Goal: Check status: Check status

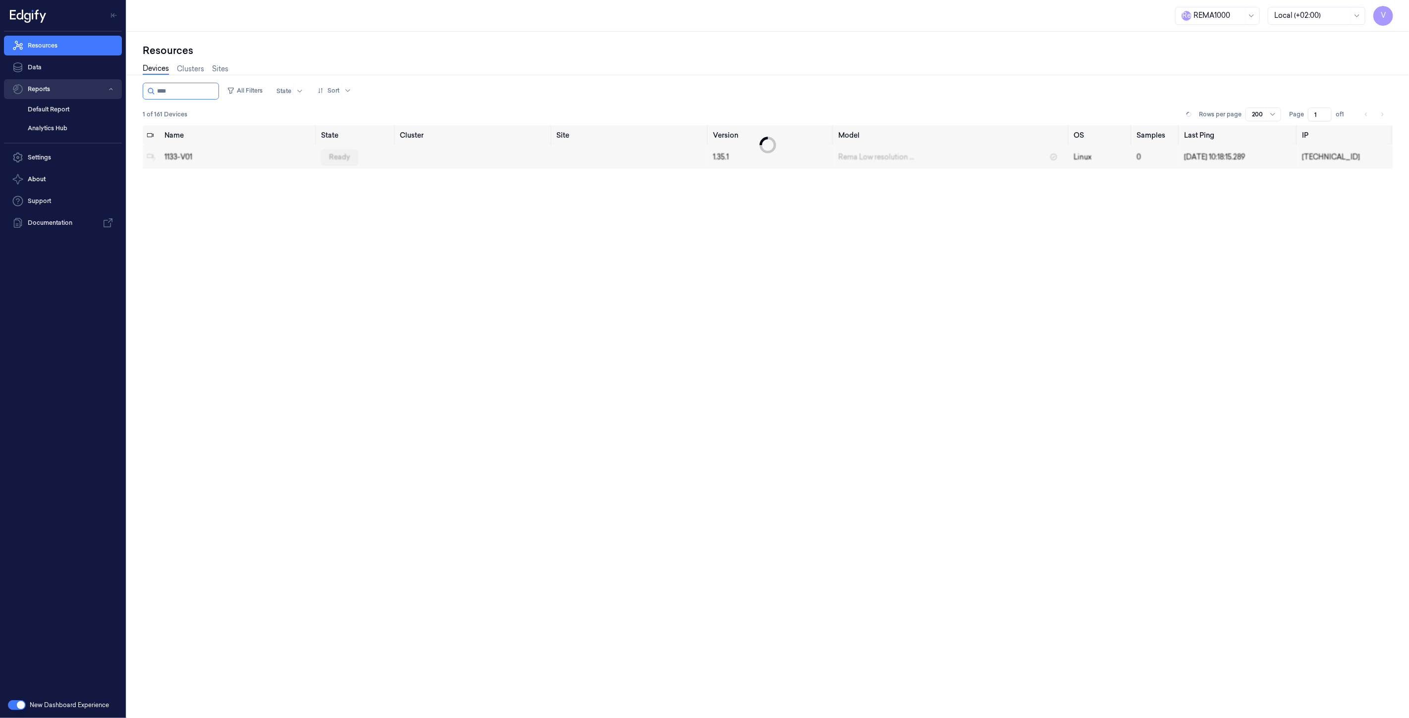
drag, startPoint x: 192, startPoint y: 92, endPoint x: 55, endPoint y: 88, distance: 136.2
click at [55, 88] on div "V Resources Data Reports Default Report Analytics Hub Settings About Support Do…" at bounding box center [704, 359] width 1409 height 718
type input "****"
click at [323, 155] on div "ready" at bounding box center [336, 157] width 37 height 16
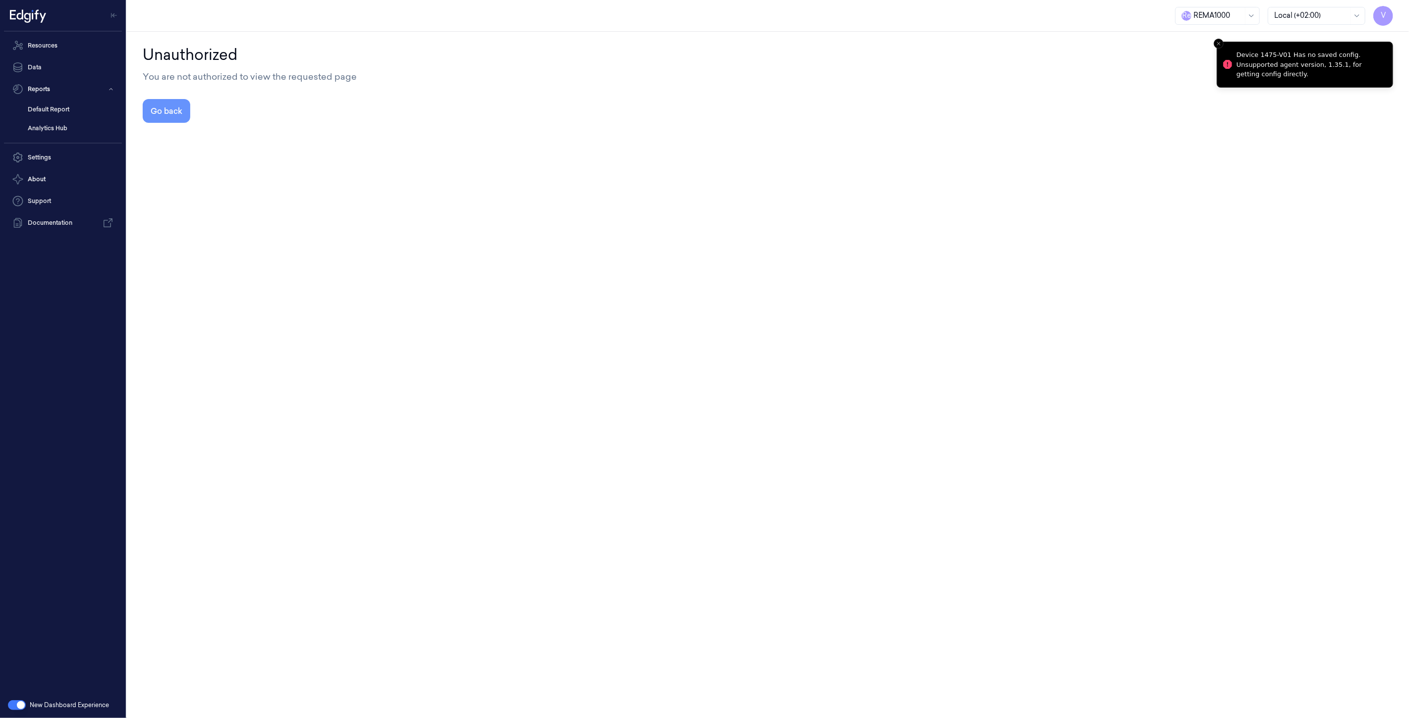
click at [175, 109] on button "Go back" at bounding box center [167, 111] width 48 height 24
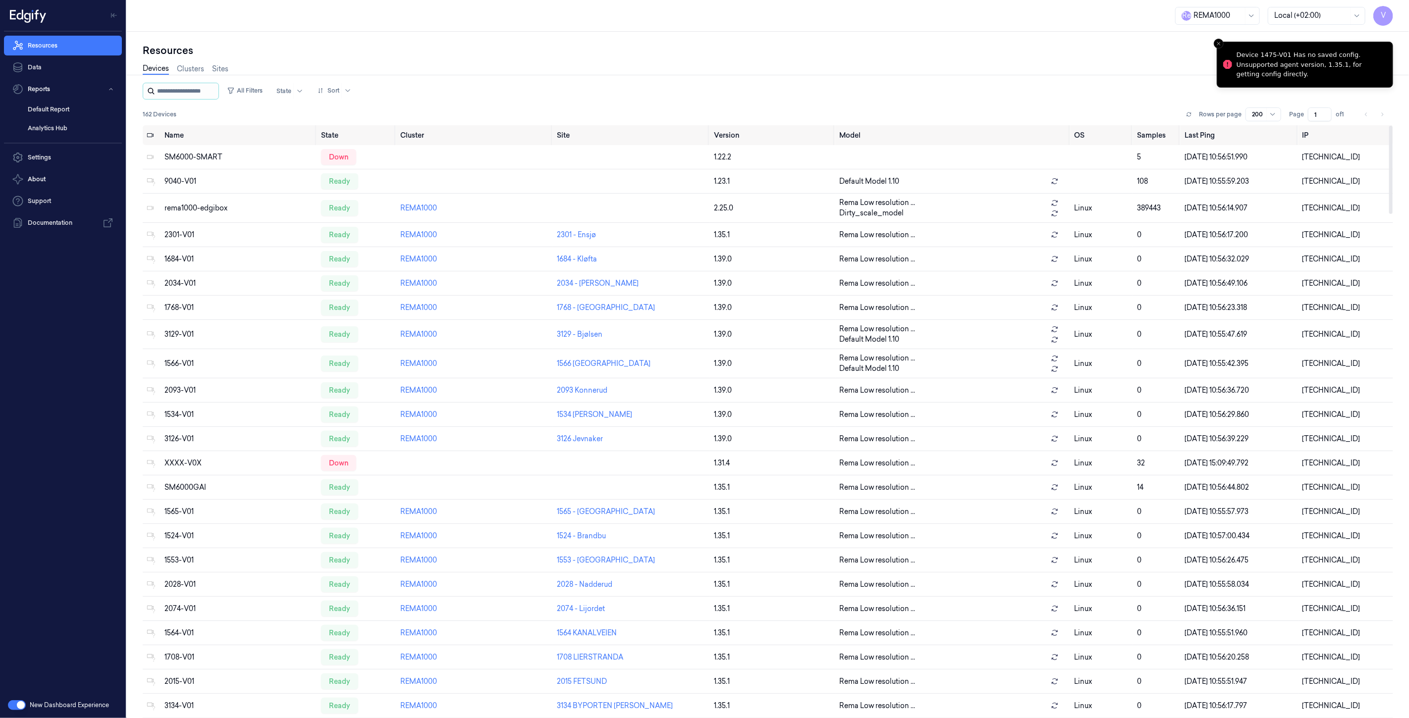
click at [180, 90] on input "string" at bounding box center [186, 91] width 59 height 16
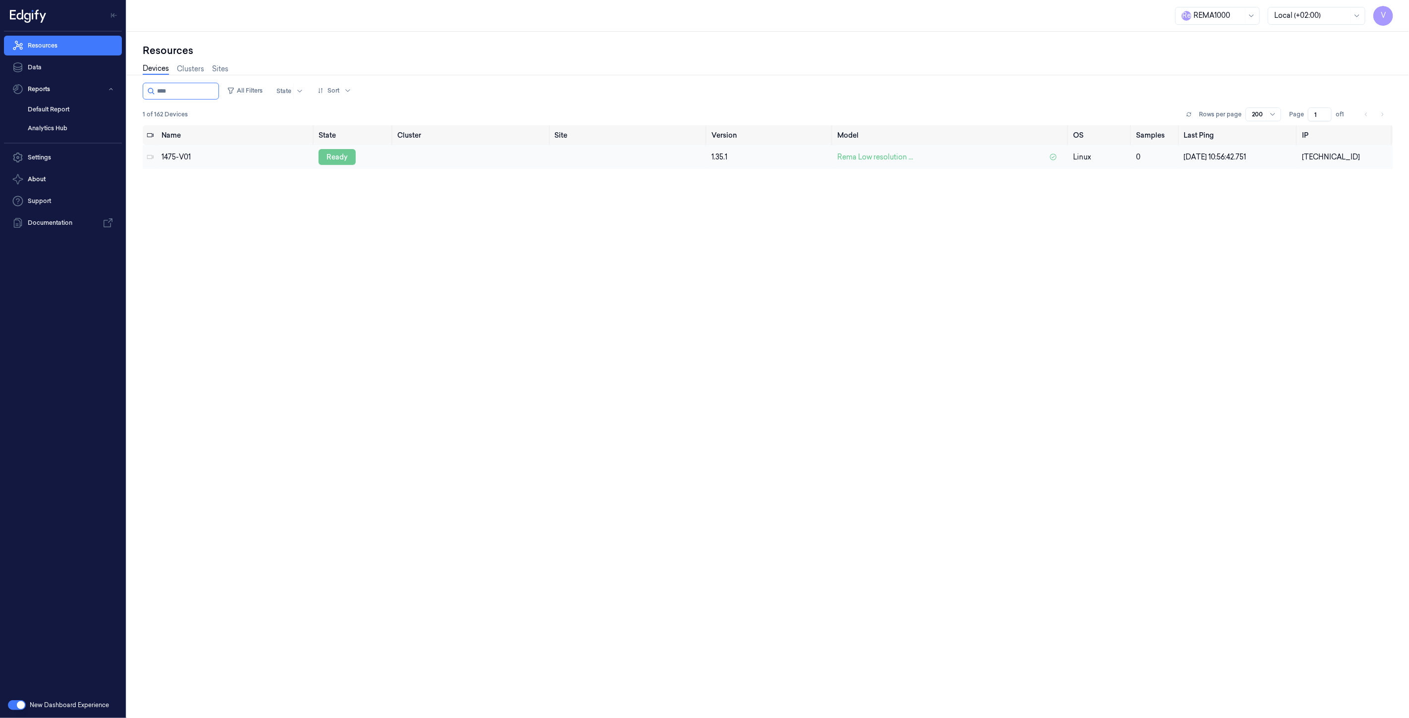
type input "****"
click at [333, 156] on div "ready" at bounding box center [336, 157] width 37 height 16
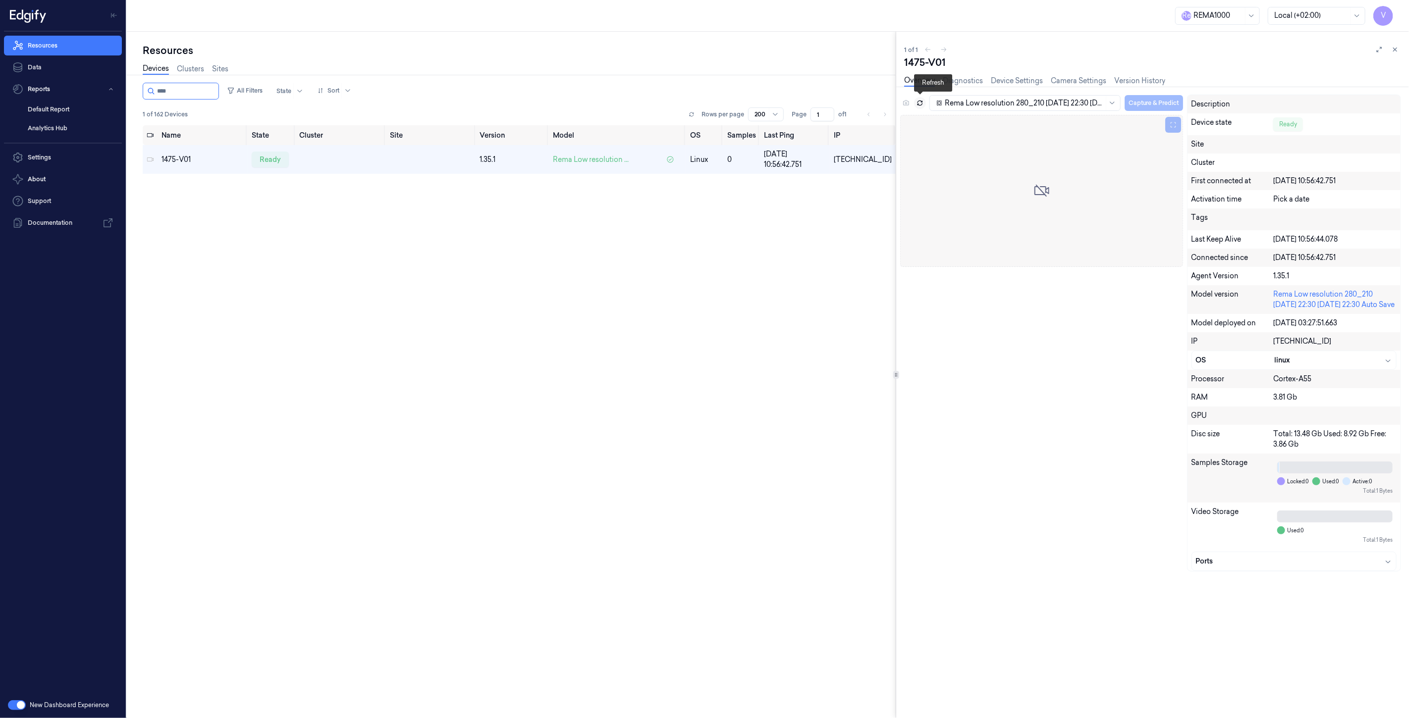
click at [918, 103] on icon at bounding box center [920, 104] width 4 height 2
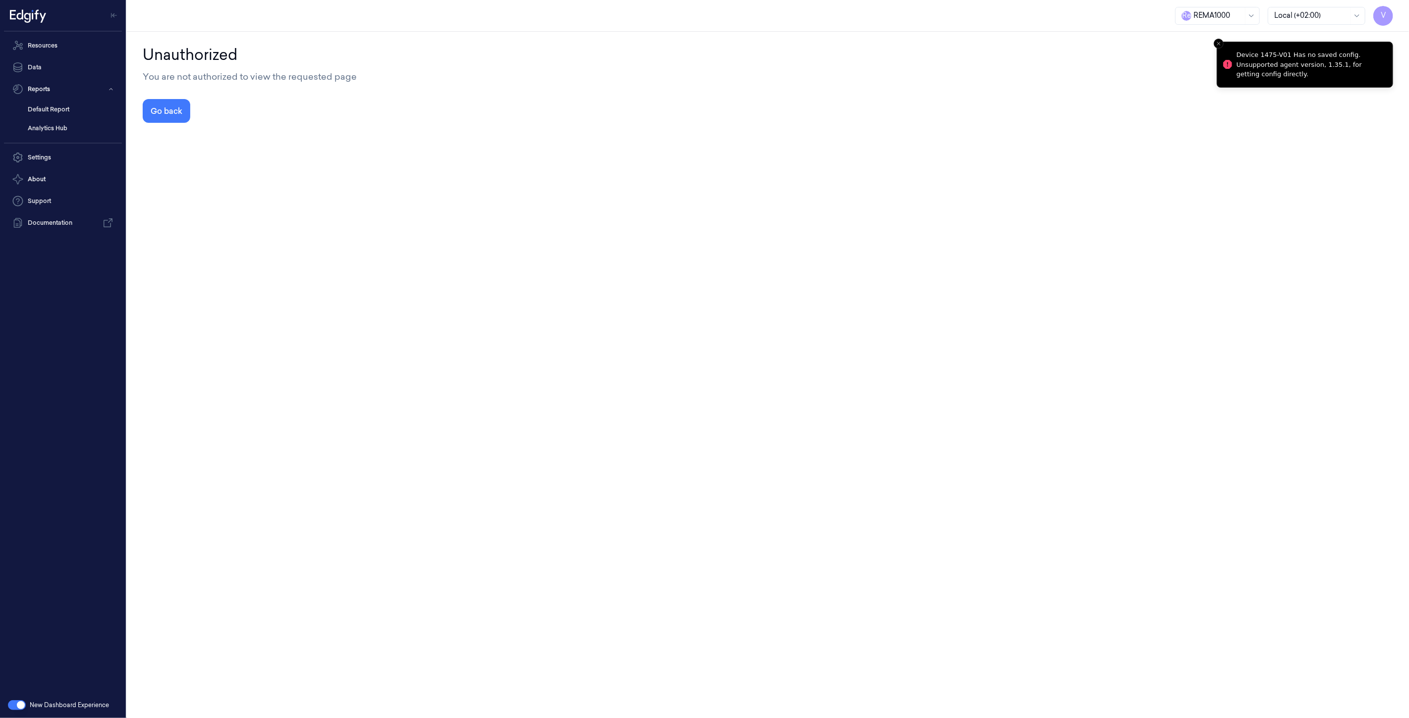
click at [918, 102] on div "Unauthorized You are not authorized to view the requested page Go back" at bounding box center [768, 83] width 1250 height 79
click at [160, 113] on button "Go back" at bounding box center [167, 111] width 48 height 24
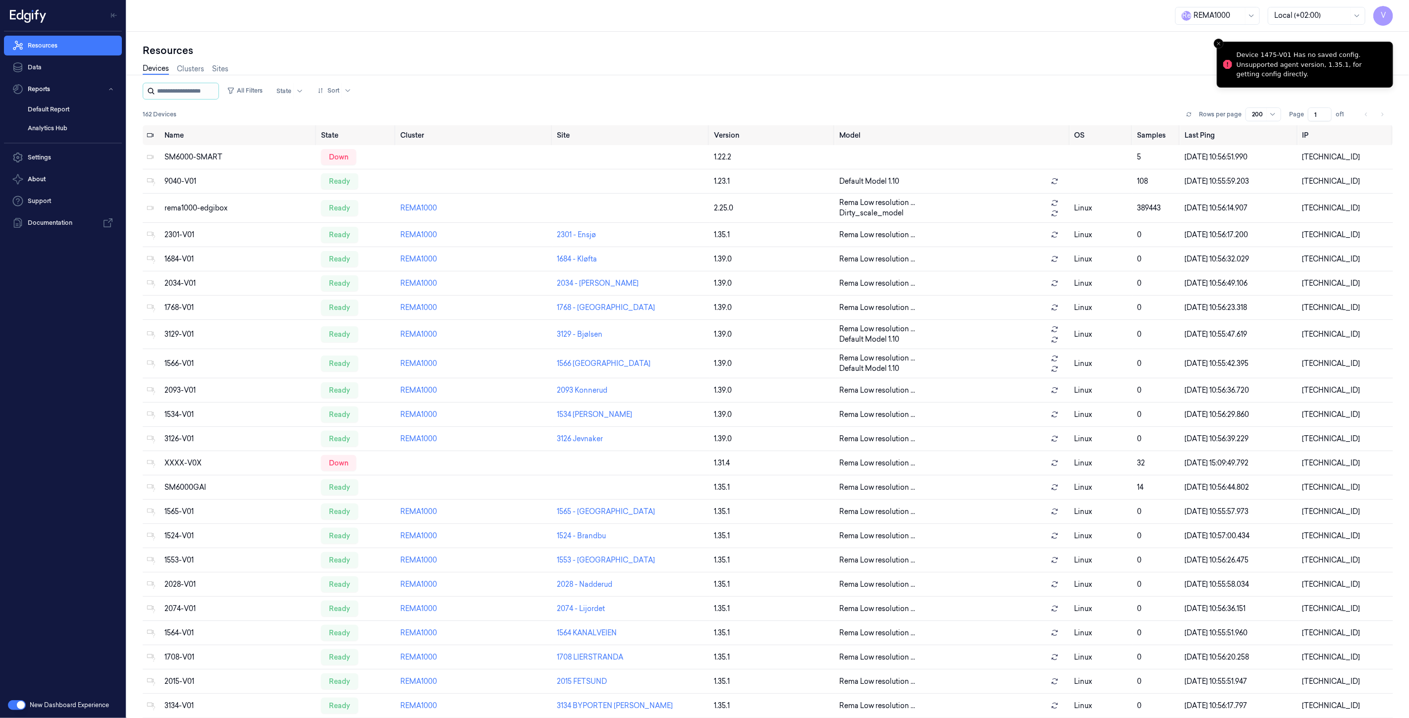
click at [193, 93] on input "string" at bounding box center [186, 91] width 59 height 16
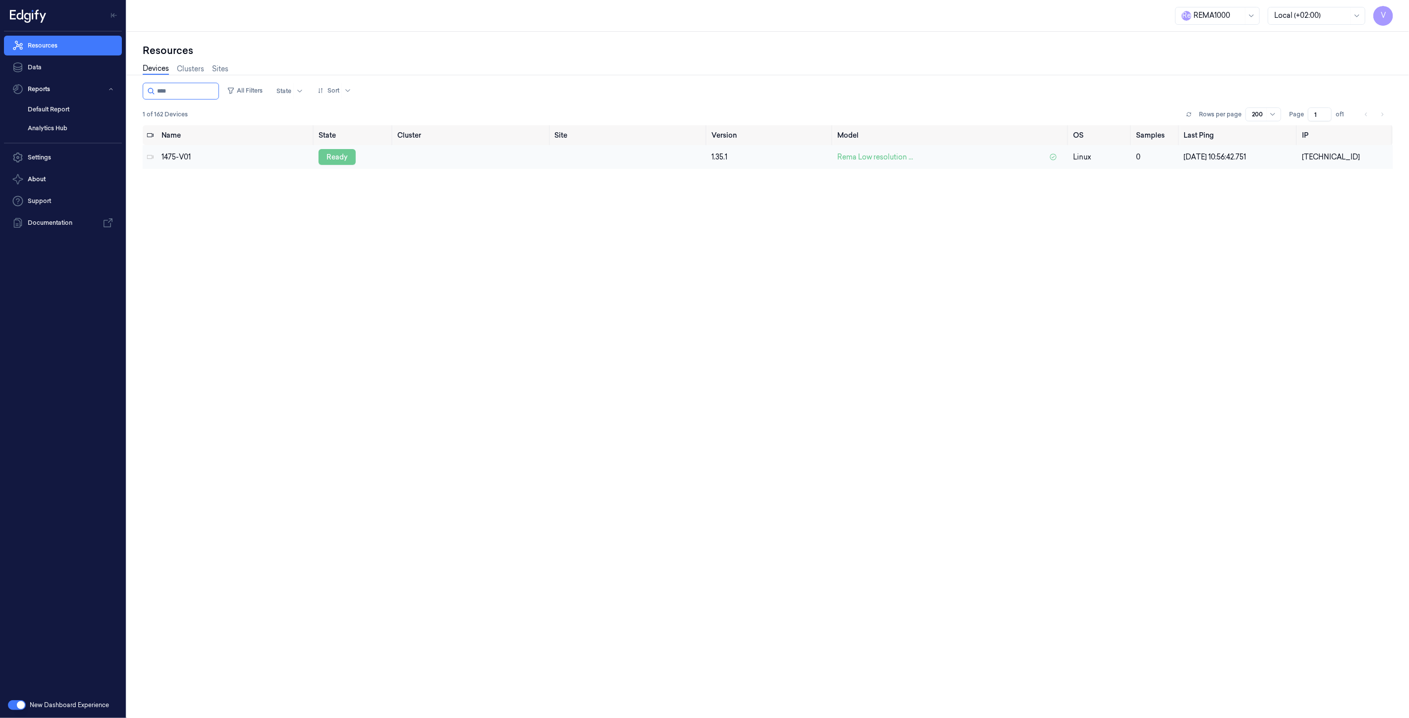
type input "****"
click at [330, 155] on div "ready" at bounding box center [336, 157] width 37 height 16
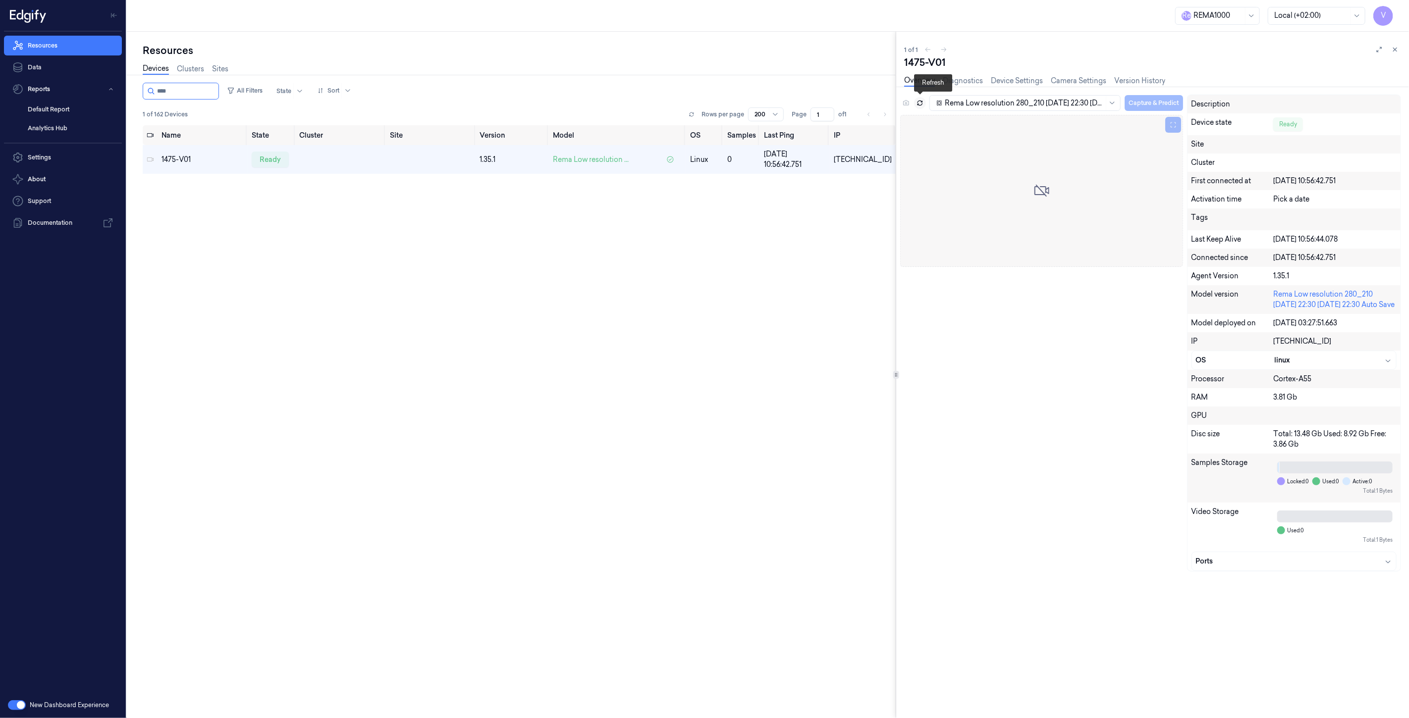
click at [919, 101] on icon at bounding box center [919, 103] width 7 height 7
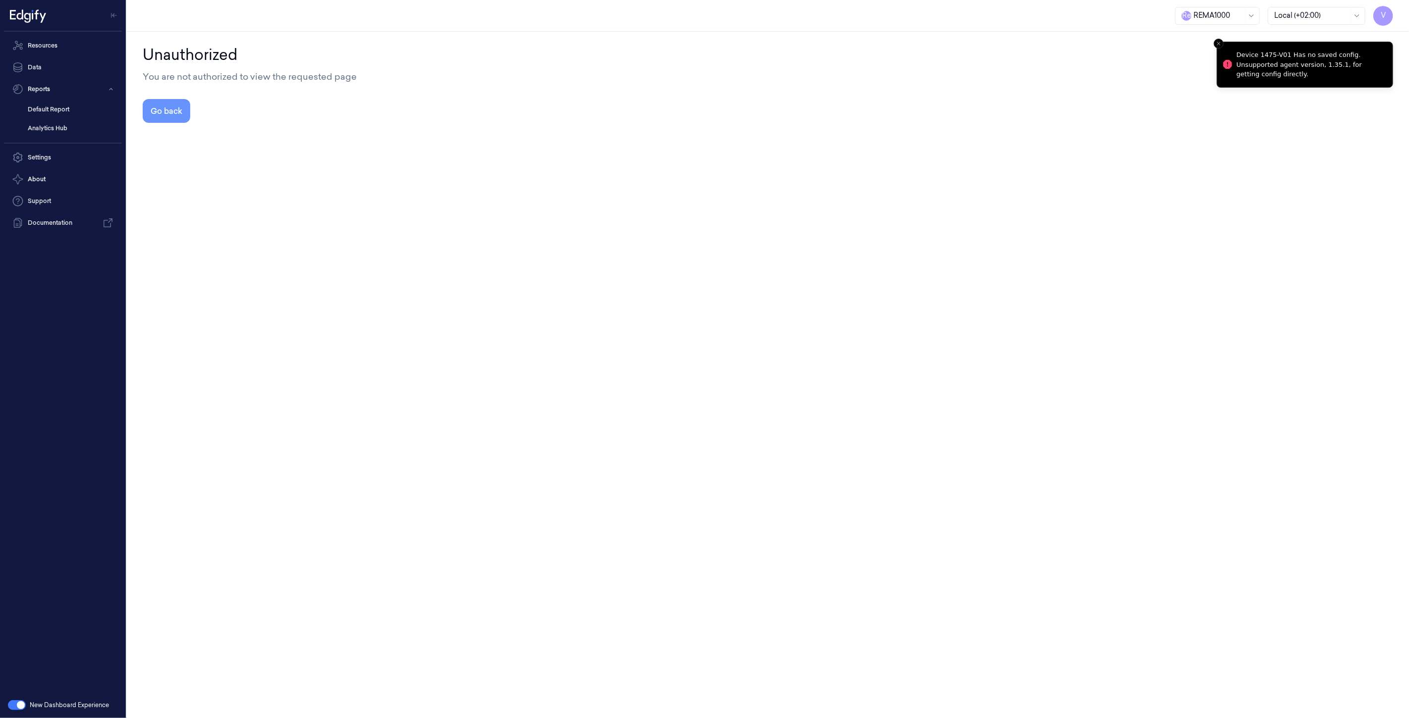
click at [184, 108] on button "Go back" at bounding box center [167, 111] width 48 height 24
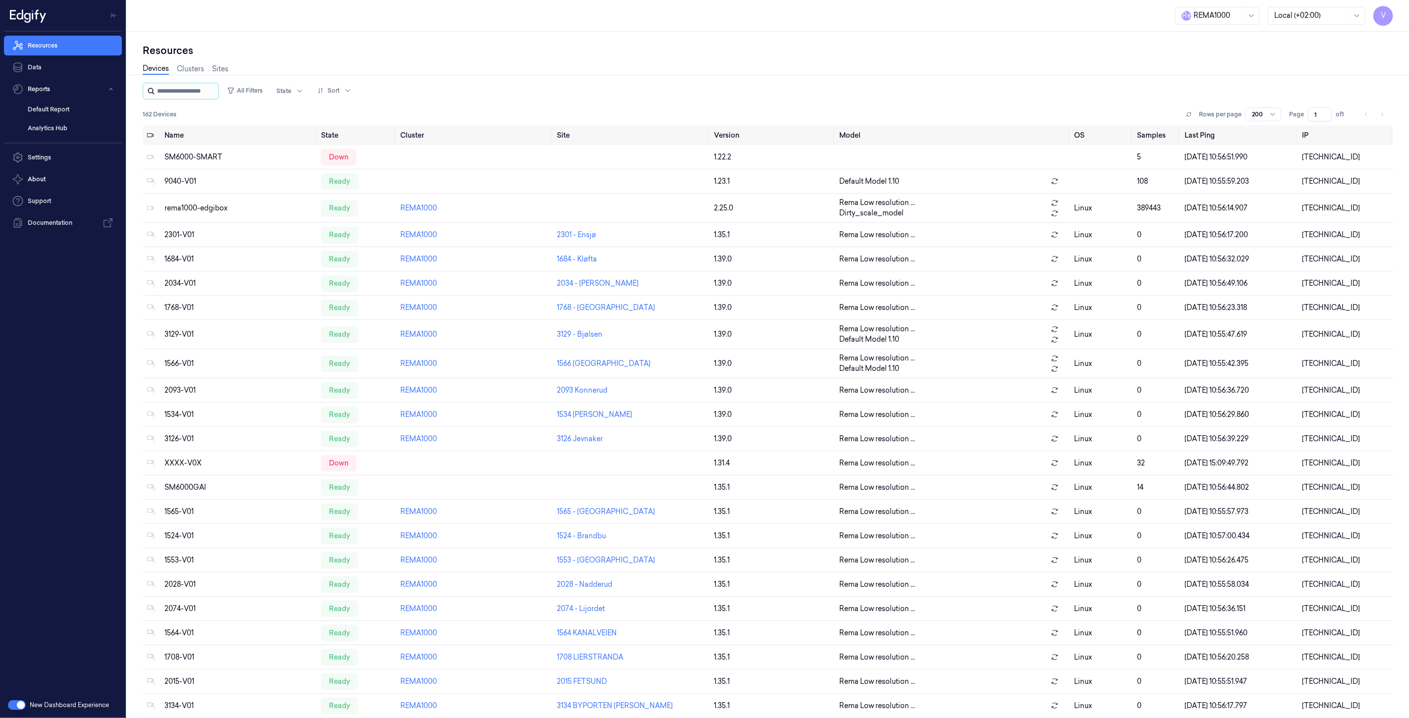
click at [178, 87] on input "string" at bounding box center [186, 91] width 59 height 16
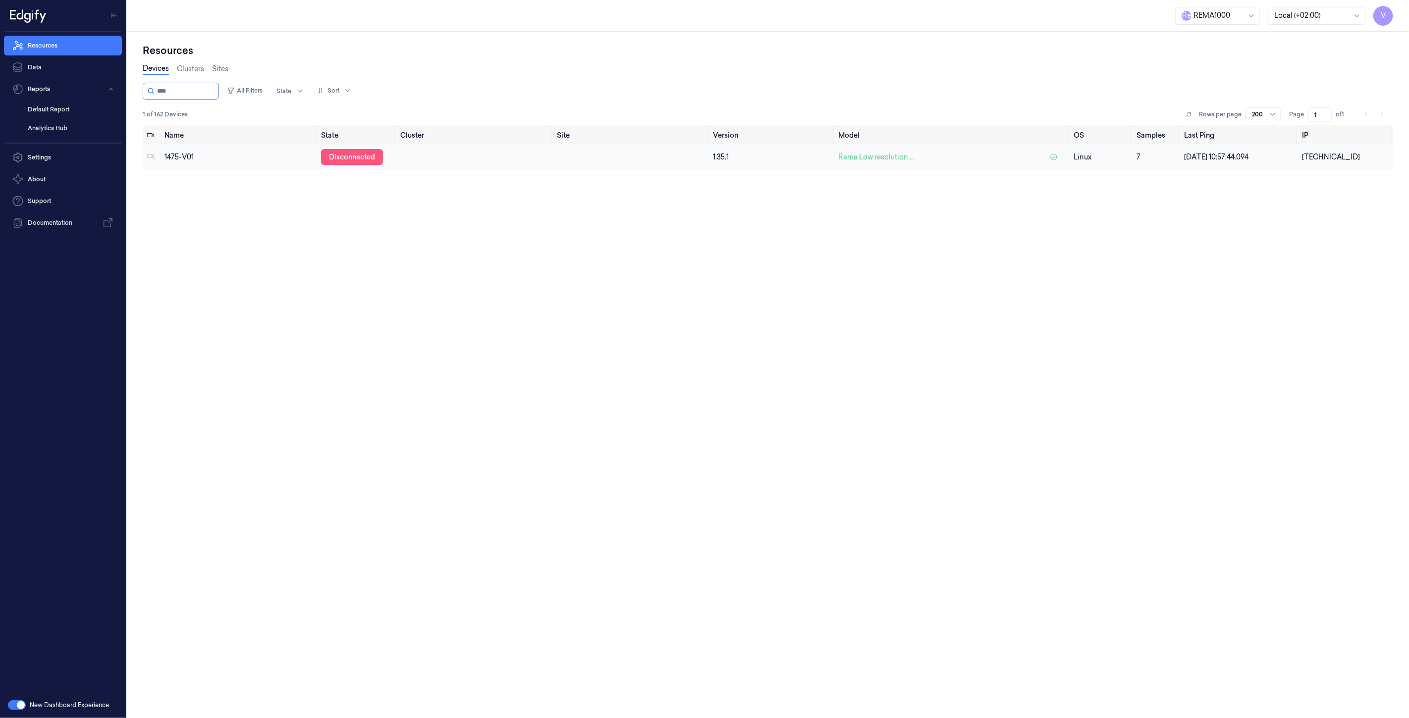
type input "****"
click at [342, 156] on div "disconnected" at bounding box center [352, 157] width 62 height 16
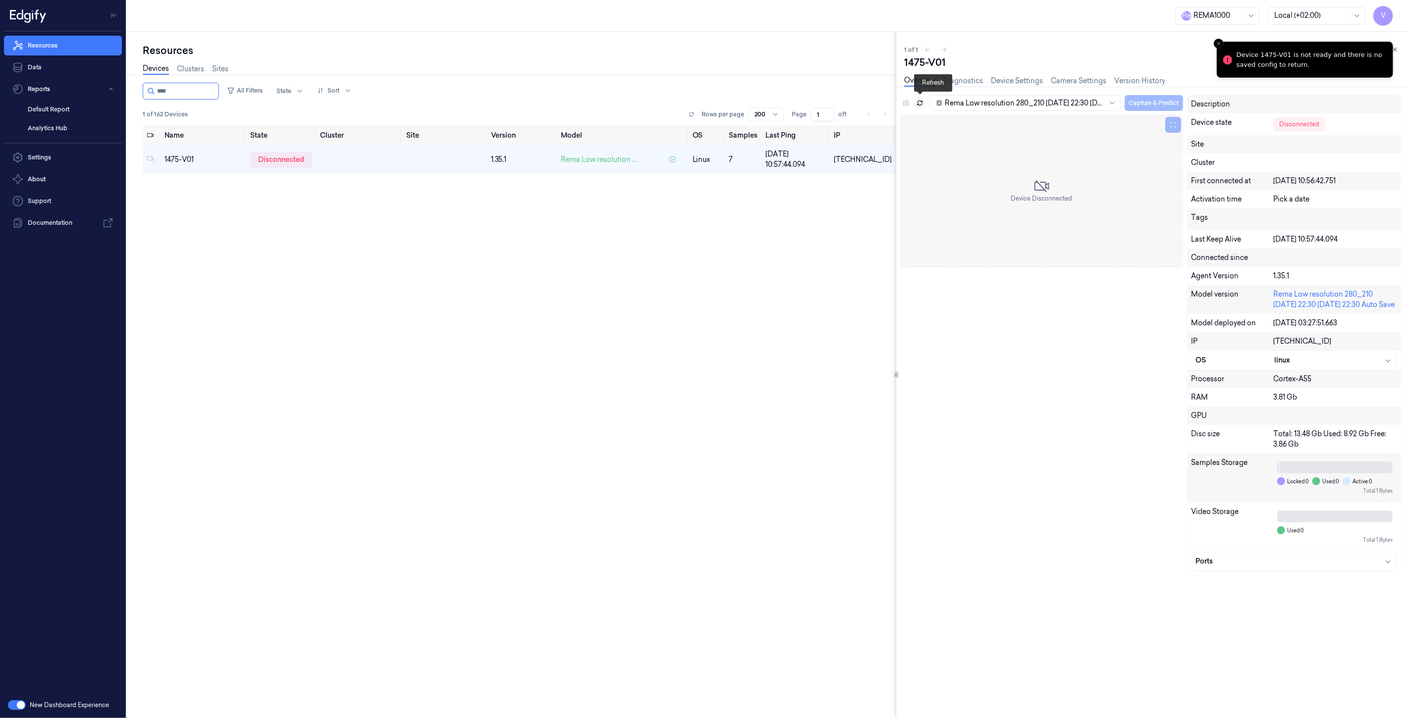
click at [919, 105] on icon at bounding box center [920, 104] width 4 height 2
click at [1397, 50] on icon at bounding box center [1394, 49] width 7 height 7
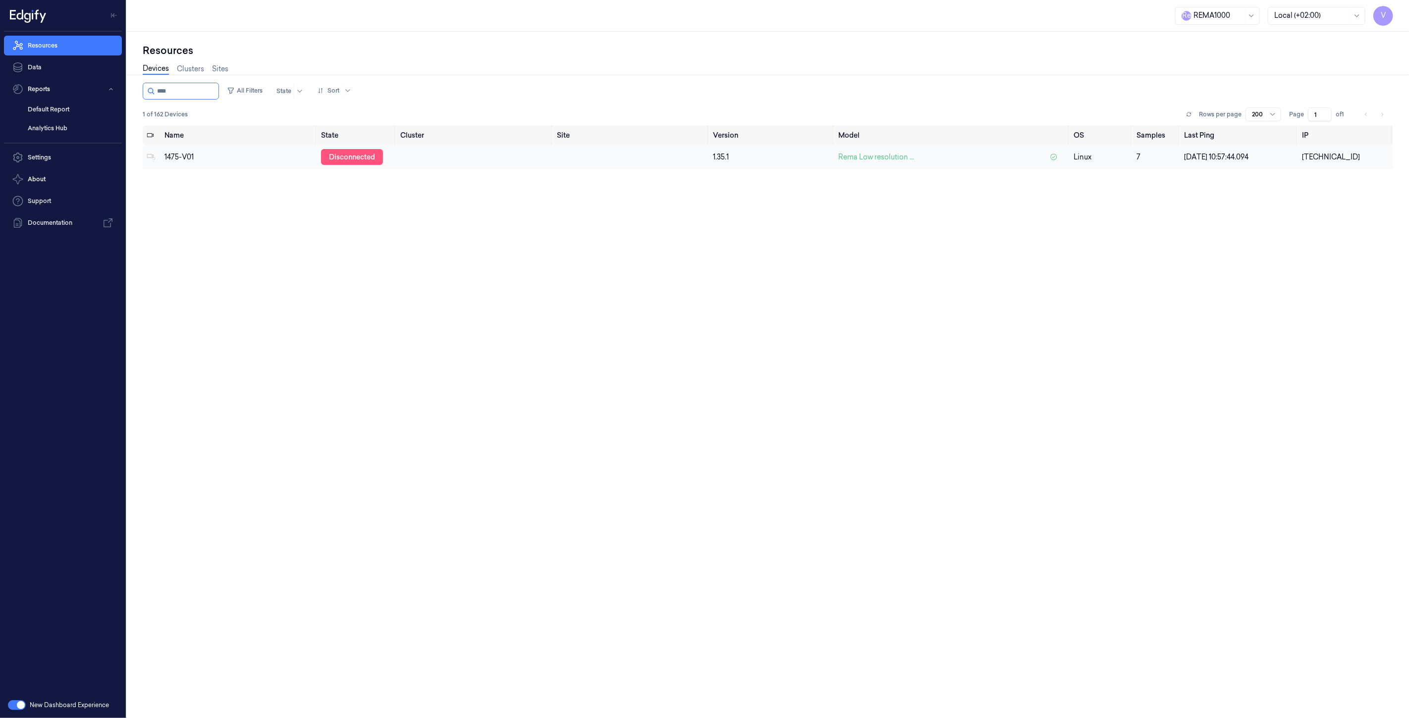
click at [331, 157] on div "disconnected" at bounding box center [352, 157] width 62 height 16
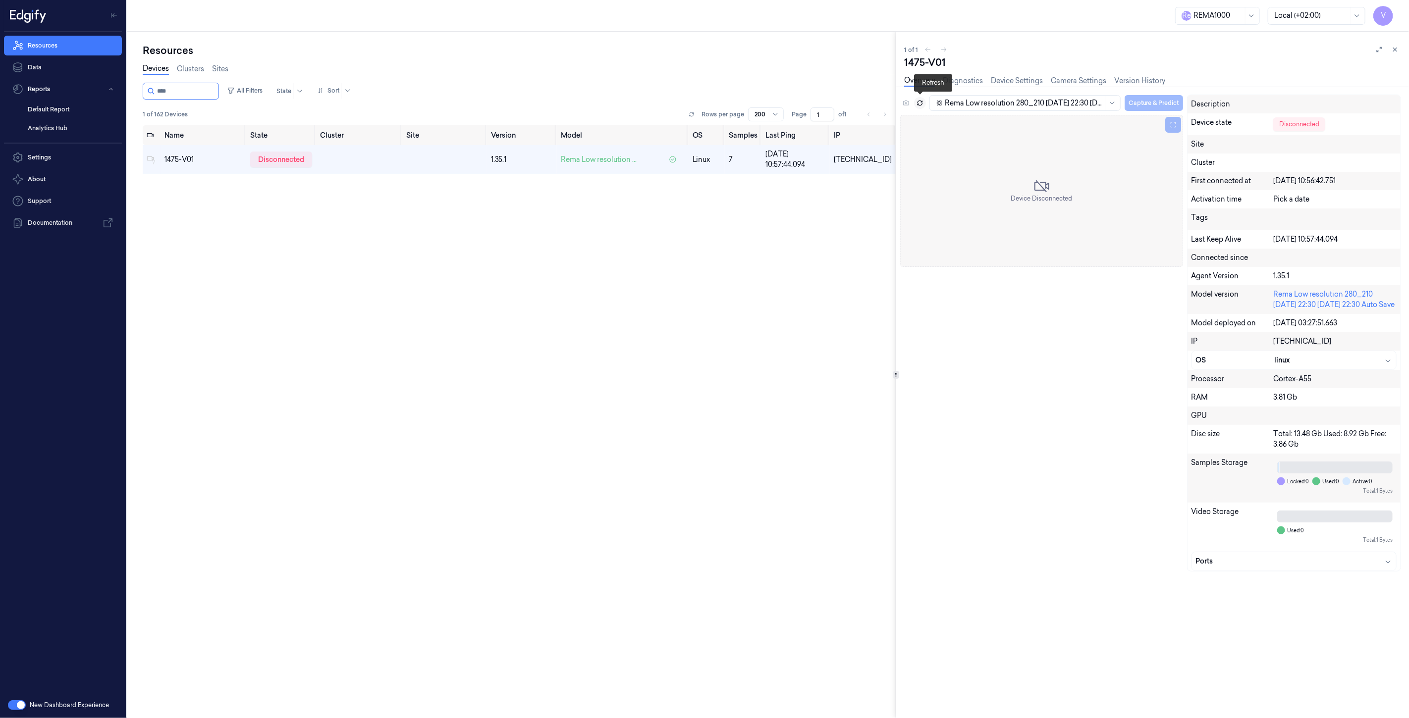
click at [920, 102] on icon at bounding box center [919, 103] width 7 height 7
click at [1393, 52] on icon at bounding box center [1394, 49] width 7 height 7
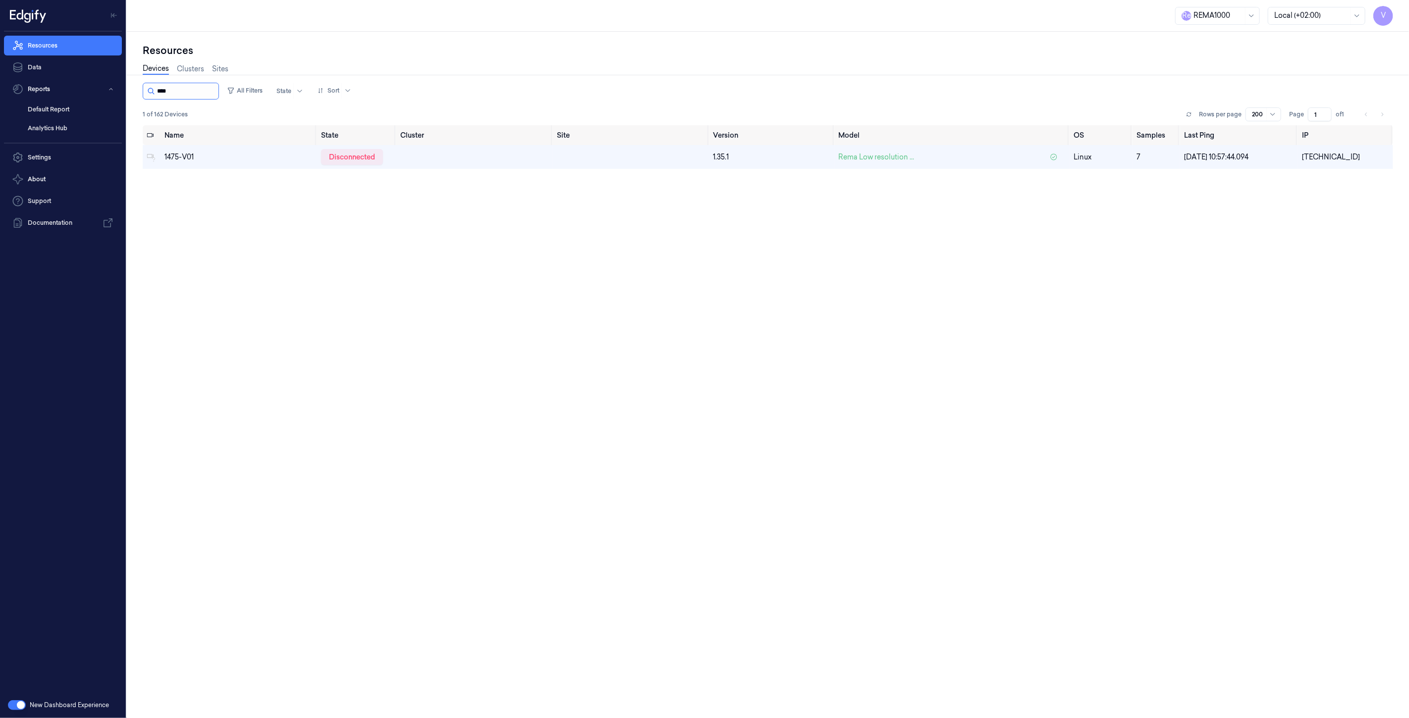
click at [186, 91] on input "string" at bounding box center [186, 91] width 59 height 16
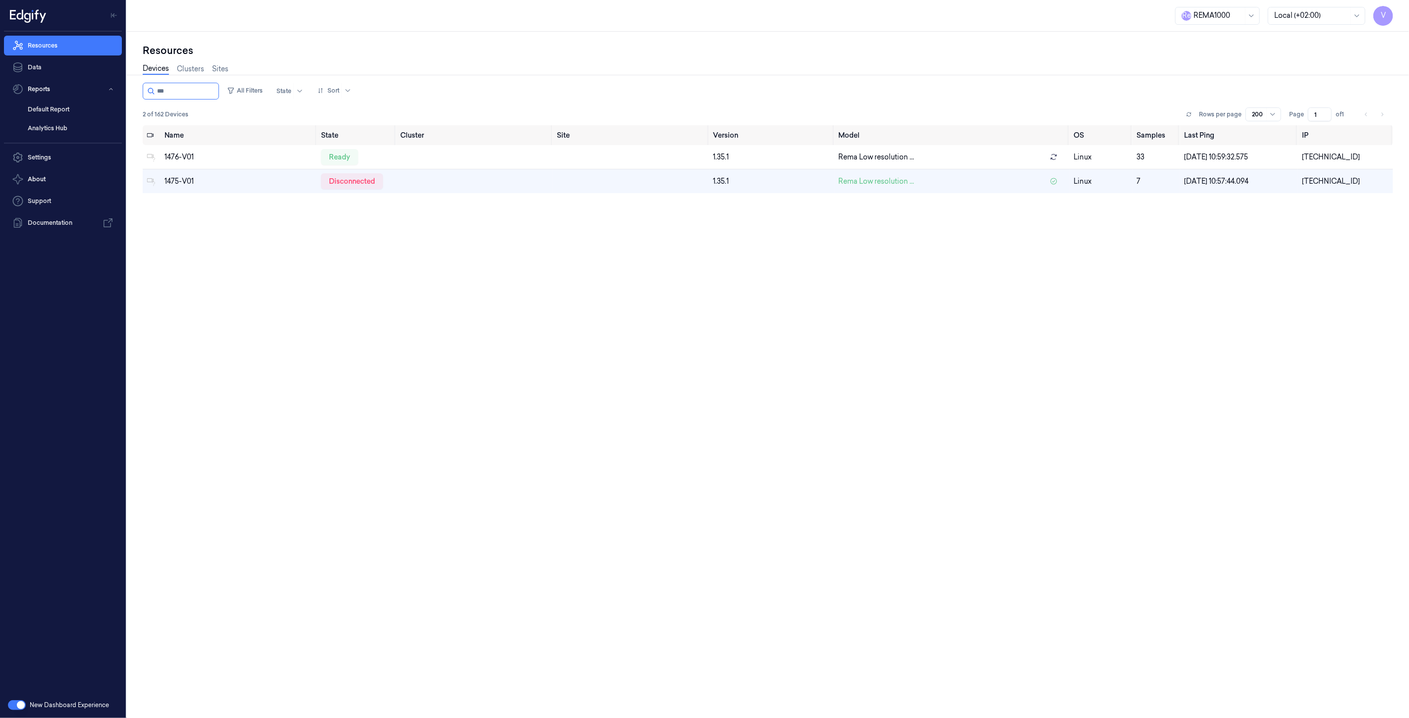
type input "***"
click at [152, 219] on div "Name State Cluster Site Version Model OS Samples Last Ping IP 1476-V01 ready 1.…" at bounding box center [768, 417] width 1250 height 585
click at [340, 177] on div "disconnected" at bounding box center [352, 181] width 62 height 16
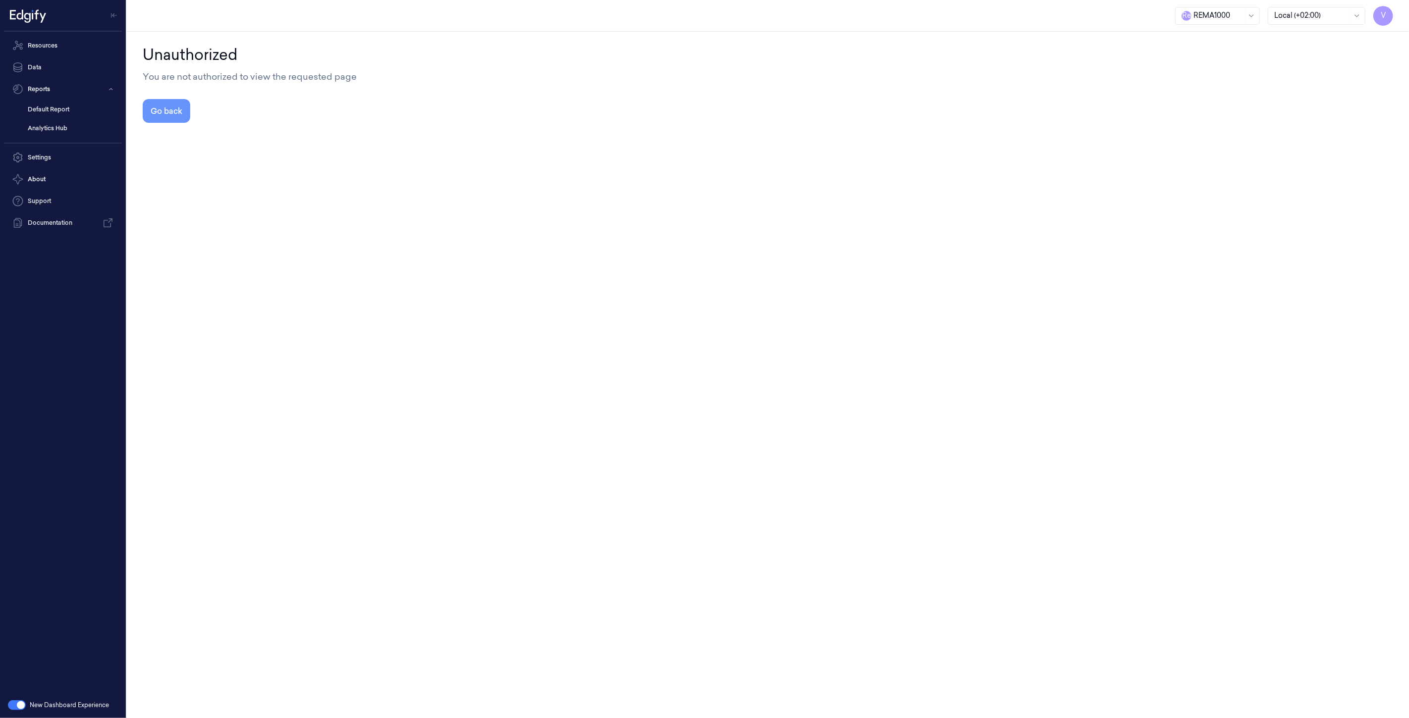
click at [165, 110] on button "Go back" at bounding box center [167, 111] width 48 height 24
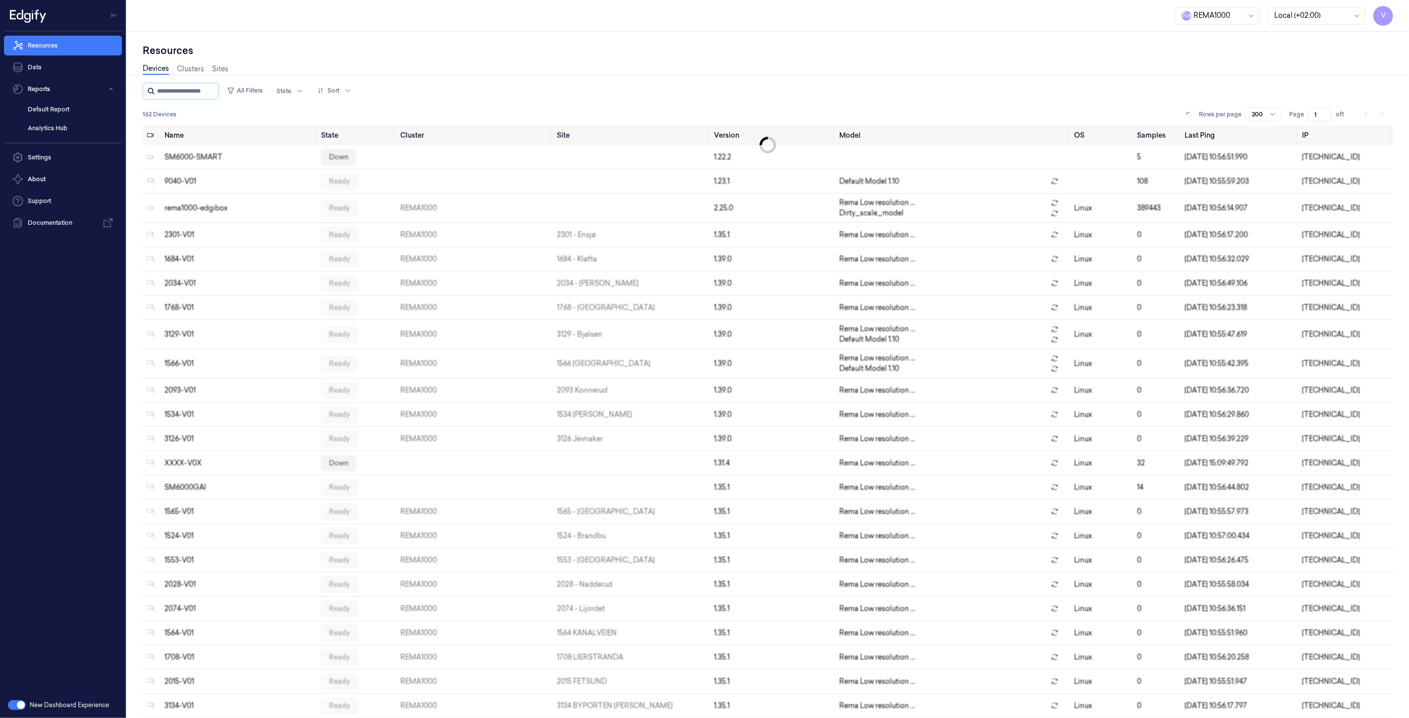
click at [184, 92] on input "string" at bounding box center [186, 91] width 59 height 16
type input "**"
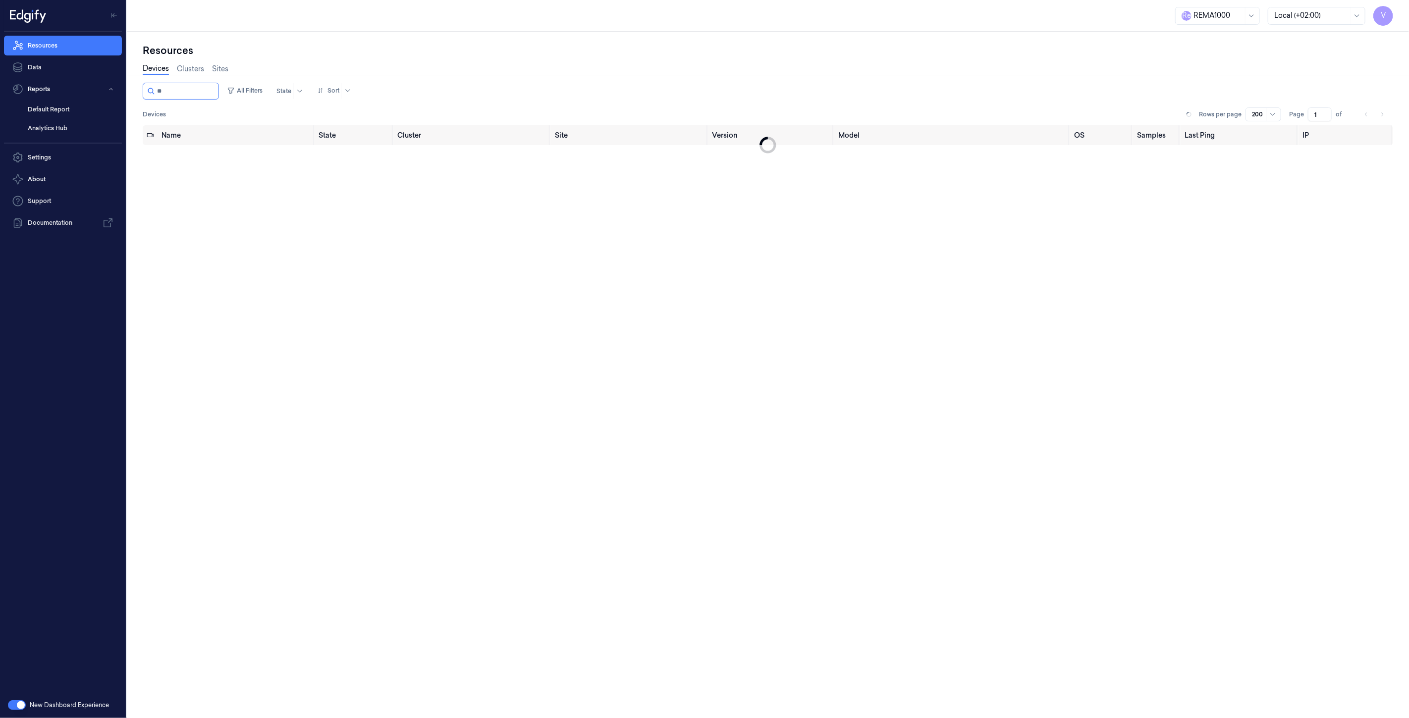
click at [182, 92] on input "string" at bounding box center [186, 91] width 59 height 16
type input "****"
click at [334, 154] on div "ready" at bounding box center [339, 157] width 37 height 16
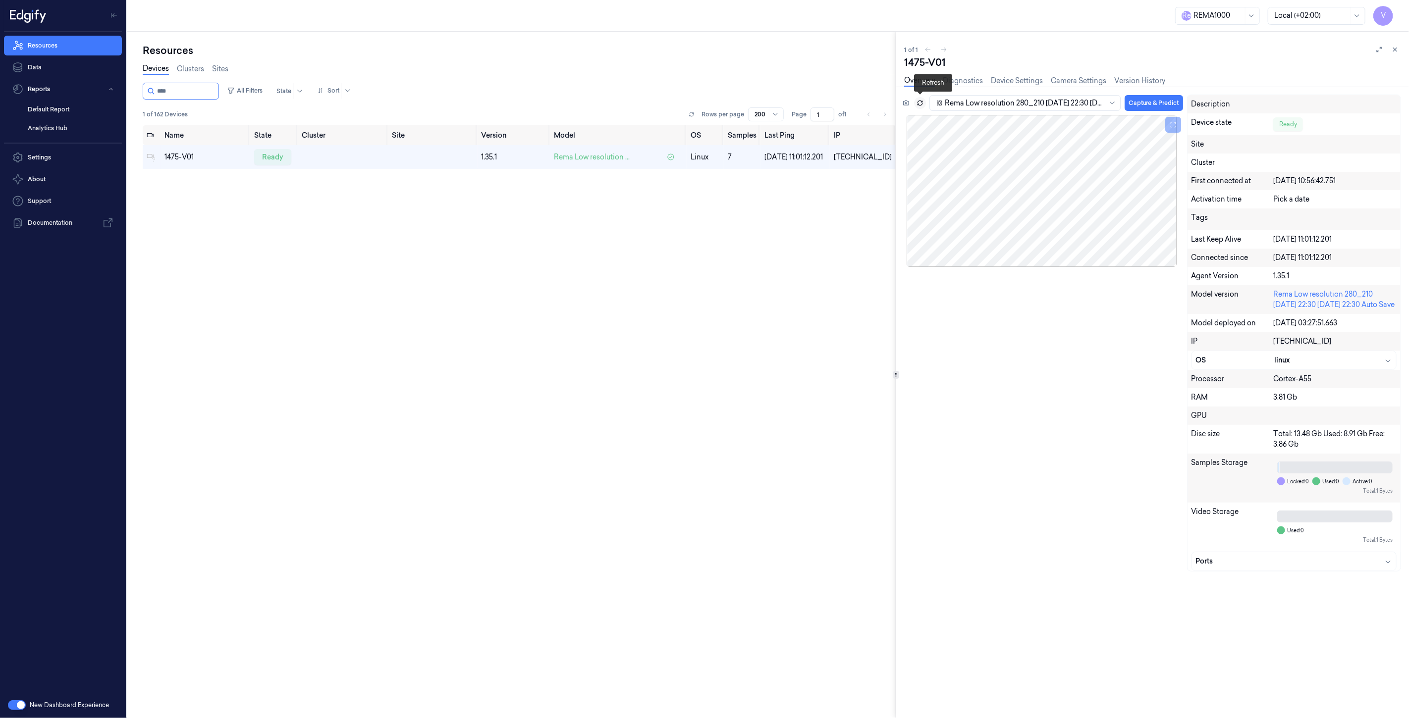
click at [918, 103] on icon at bounding box center [920, 104] width 4 height 2
click at [909, 103] on div "Rema Low resolution 280_210 [DATE] 22:30 [DATE] 22:30 Auto Save Capture & Predi…" at bounding box center [1041, 105] width 282 height 20
click at [923, 103] on icon at bounding box center [919, 103] width 7 height 7
click at [907, 101] on div "Rema Low resolution 280_210 [DATE] 22:30 [DATE] 22:30 Auto Save Capture & Predi…" at bounding box center [1041, 105] width 282 height 20
click at [1390, 47] on button at bounding box center [1395, 50] width 12 height 12
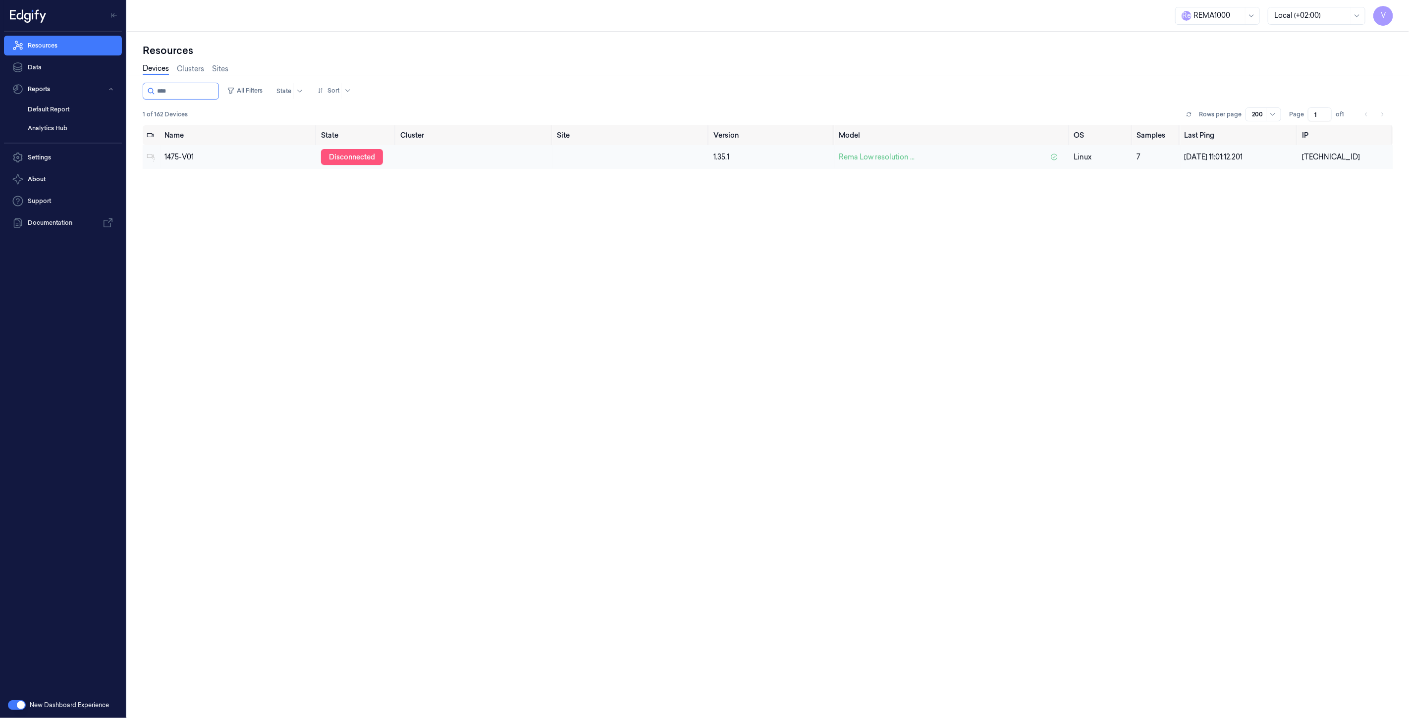
click at [357, 154] on div "disconnected" at bounding box center [352, 157] width 62 height 16
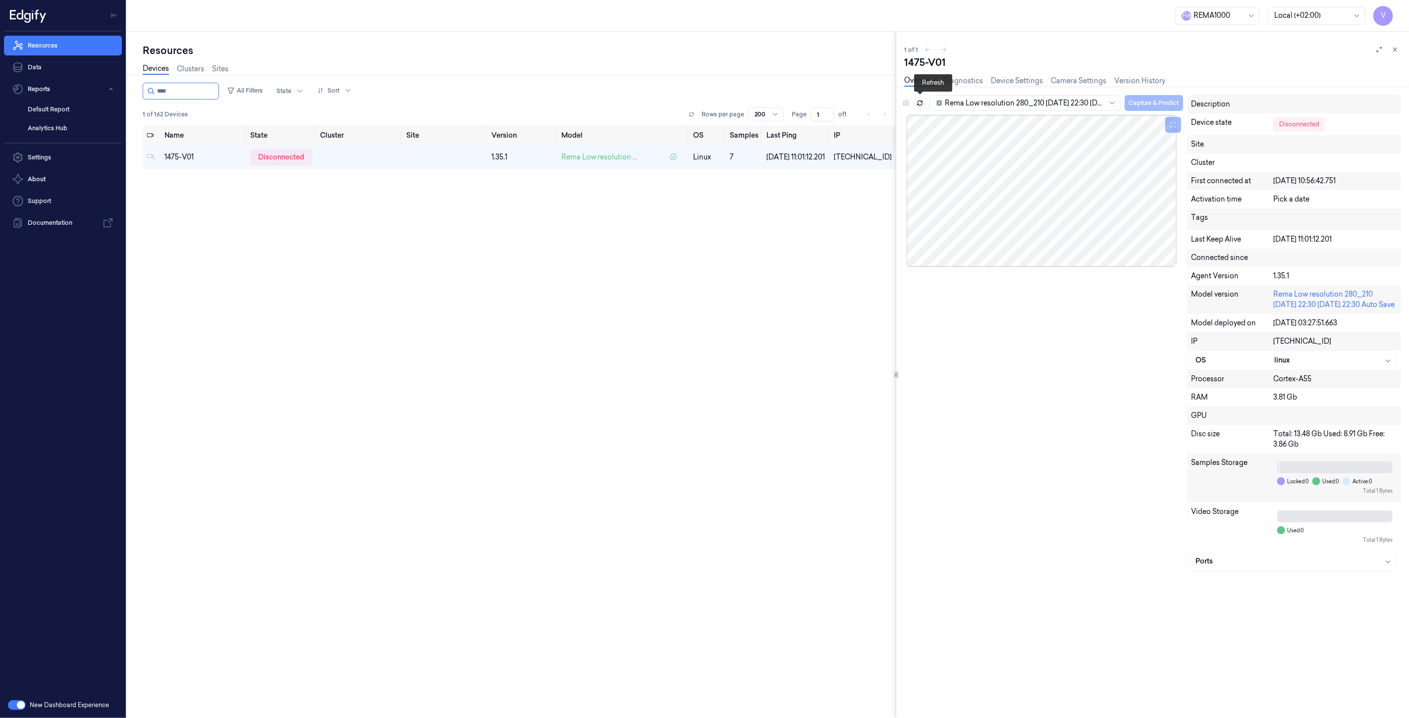
click at [920, 103] on icon at bounding box center [919, 103] width 7 height 7
click at [269, 156] on div "ready" at bounding box center [272, 157] width 37 height 16
click at [902, 103] on button at bounding box center [906, 103] width 12 height 12
click at [1396, 49] on icon at bounding box center [1394, 49] width 7 height 7
